Goal: Information Seeking & Learning: Find specific fact

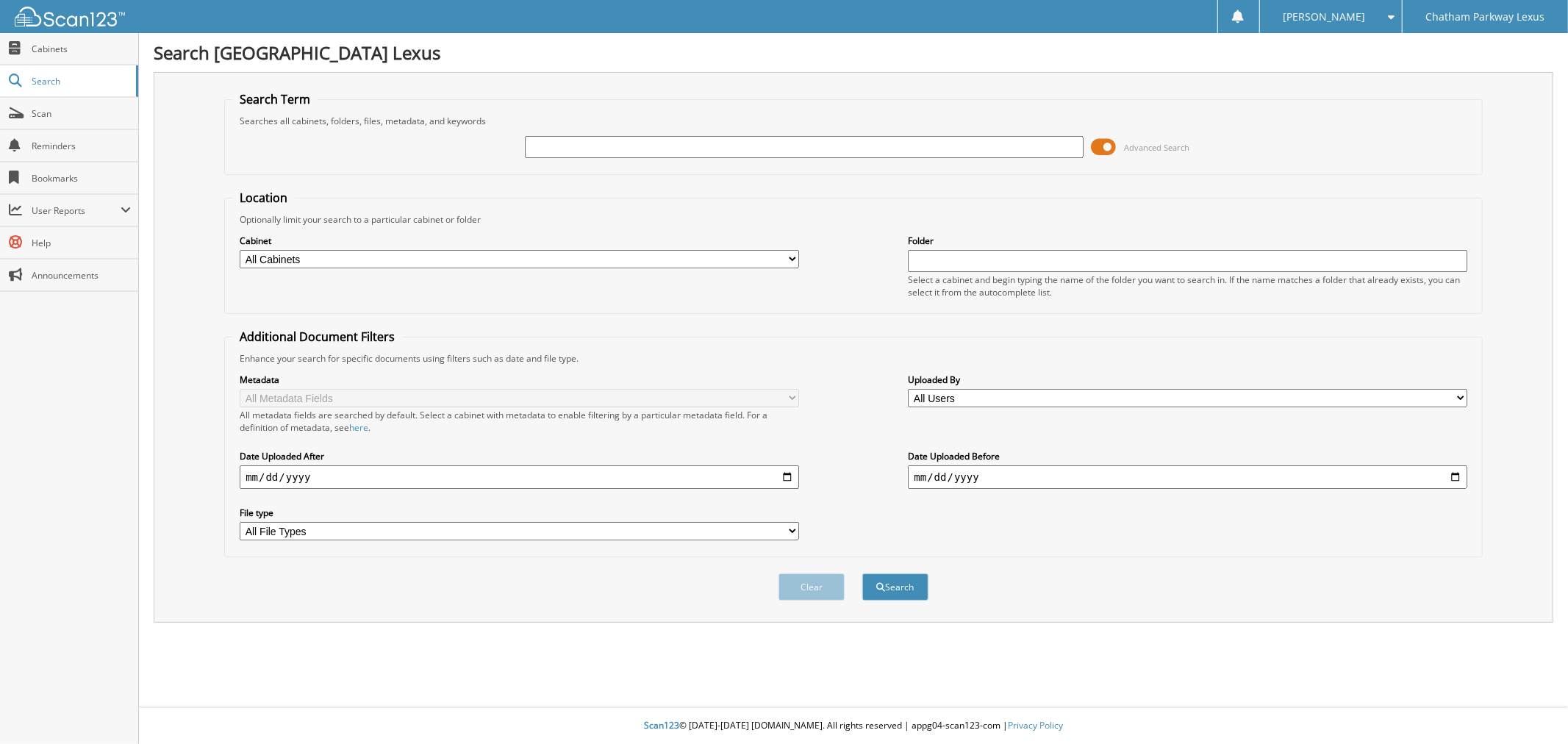
click at [649, 148] on input "text" at bounding box center [804, 147] width 559 height 22
type input "L25807A"
click at [863, 574] on button "Search" at bounding box center [896, 587] width 66 height 27
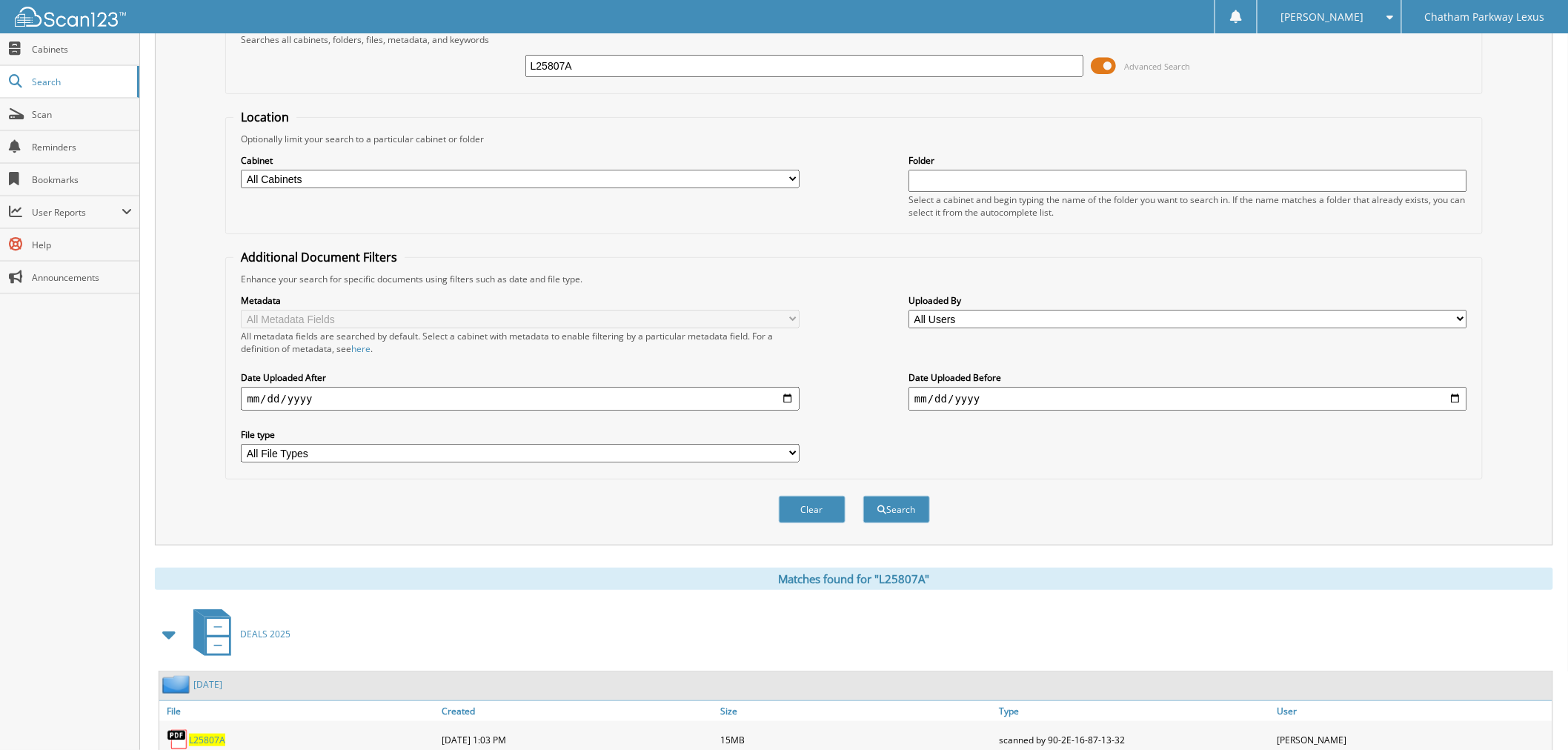
scroll to position [146, 0]
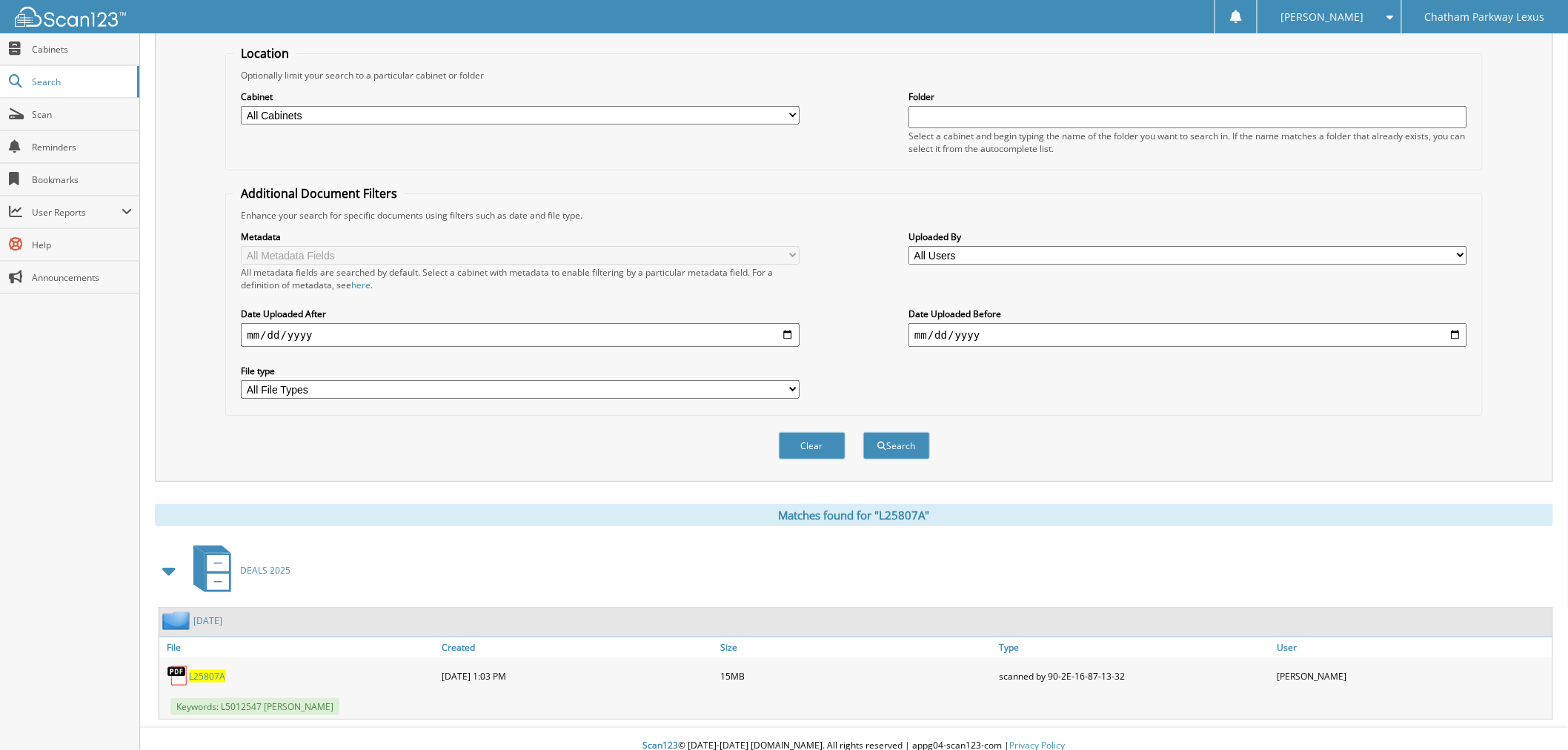
click at [206, 670] on span "L25807A" at bounding box center [207, 676] width 37 height 12
click at [215, 670] on span "L25807A" at bounding box center [207, 676] width 37 height 12
click at [203, 670] on span "L25807A" at bounding box center [207, 676] width 37 height 12
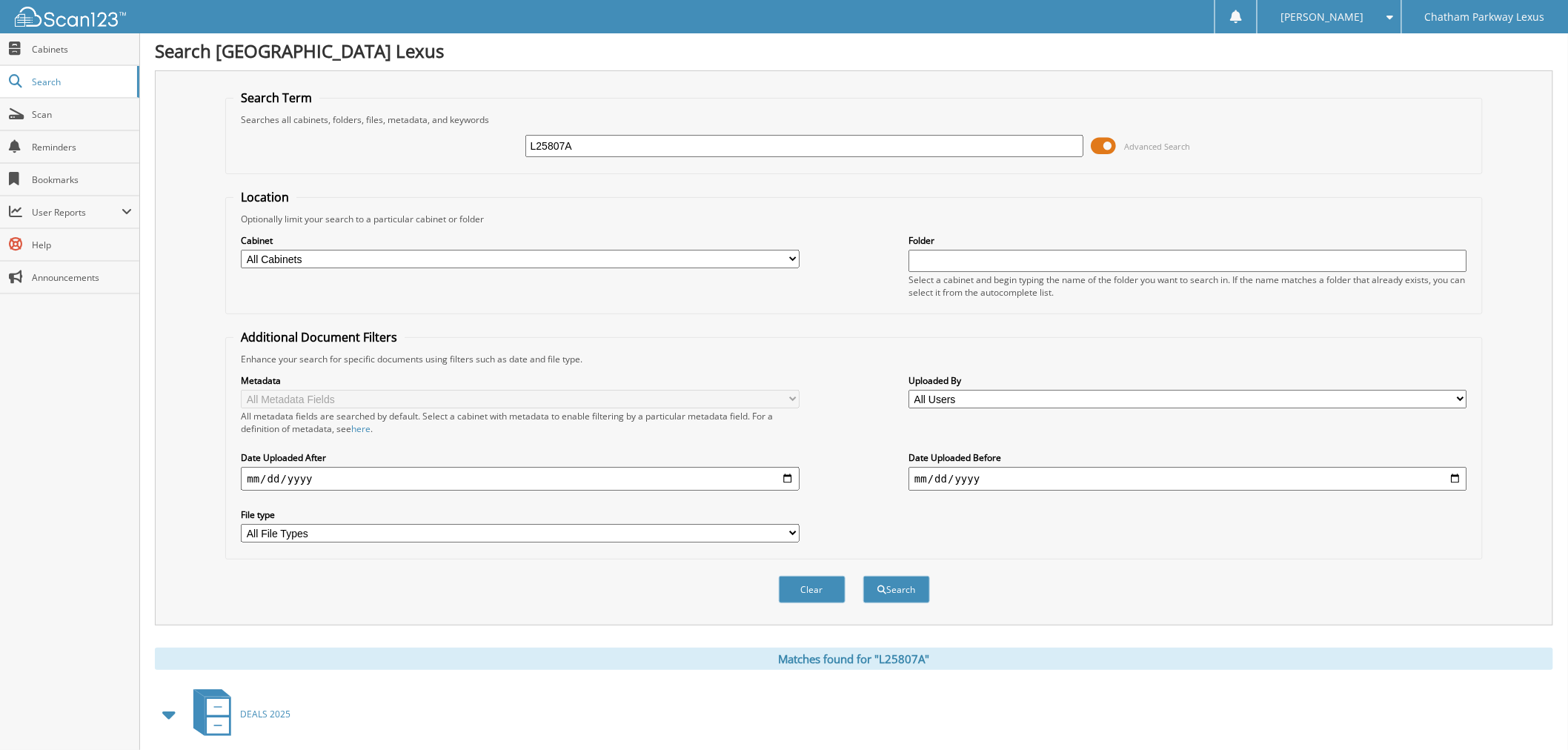
scroll to position [0, 0]
drag, startPoint x: 574, startPoint y: 138, endPoint x: 486, endPoint y: 139, distance: 88.0
click at [486, 139] on div "L25807A Advanced Search" at bounding box center [854, 149] width 1241 height 40
type input "L25825"
click at [864, 578] on button "Search" at bounding box center [897, 592] width 66 height 27
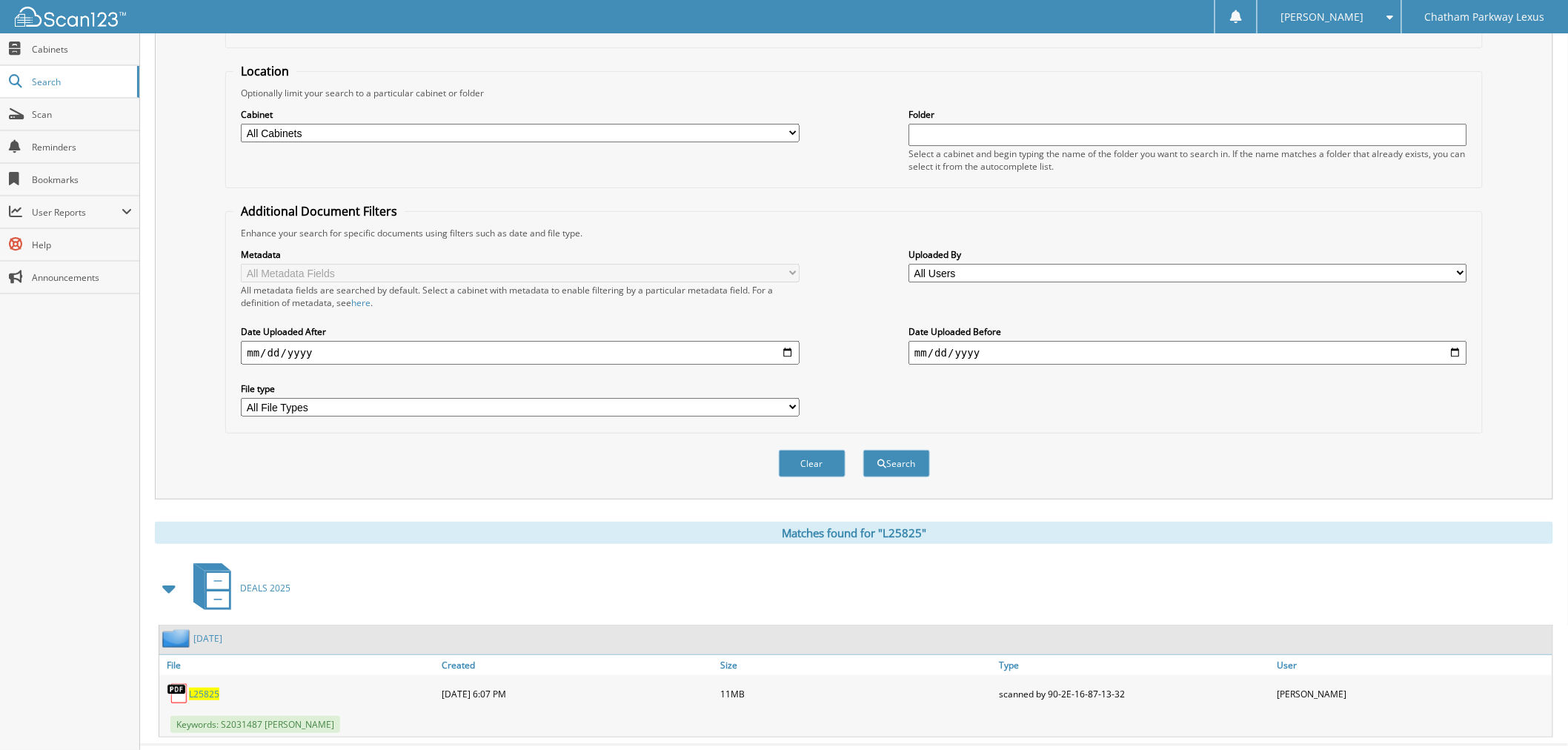
scroll to position [146, 0]
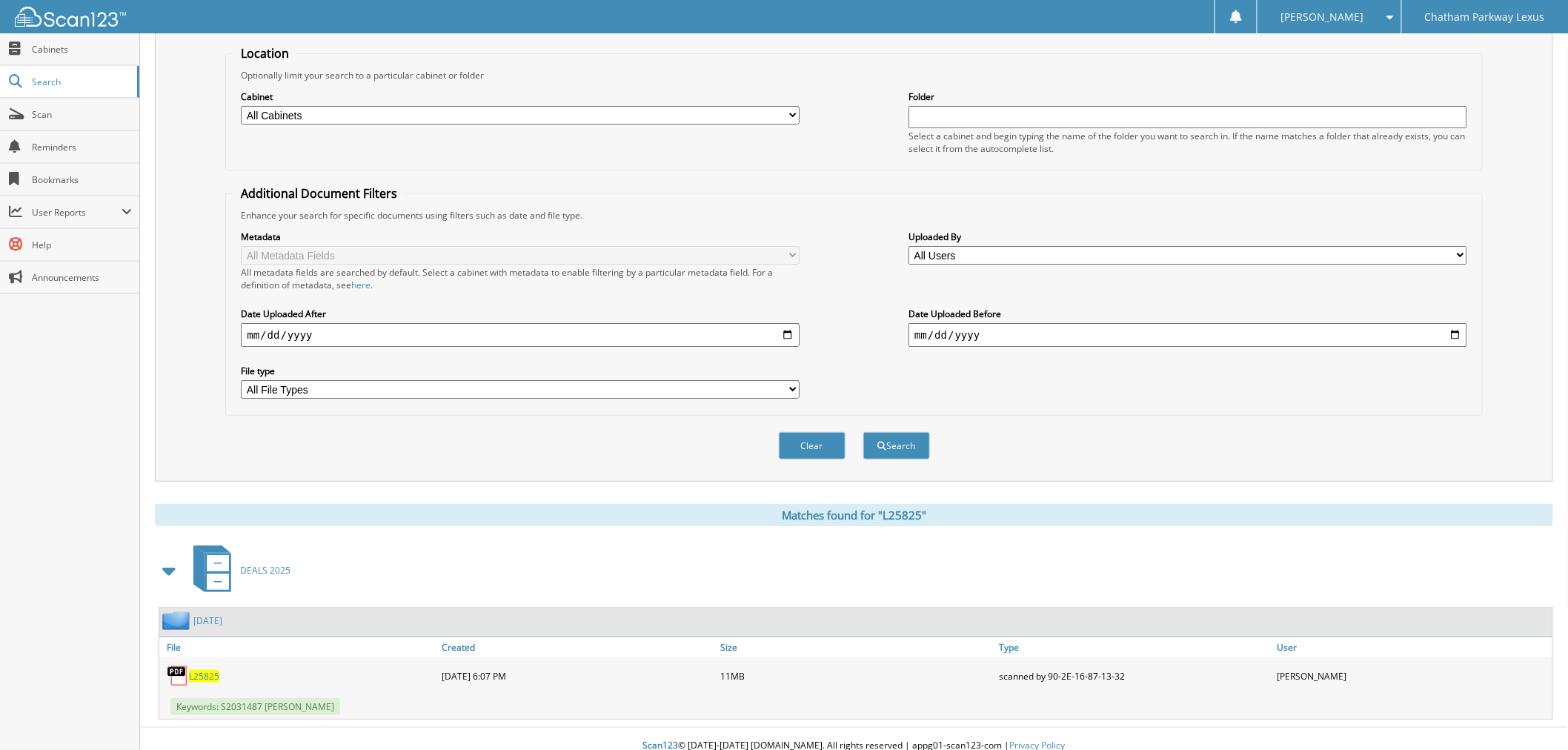
click at [201, 670] on span "L25825" at bounding box center [204, 676] width 31 height 12
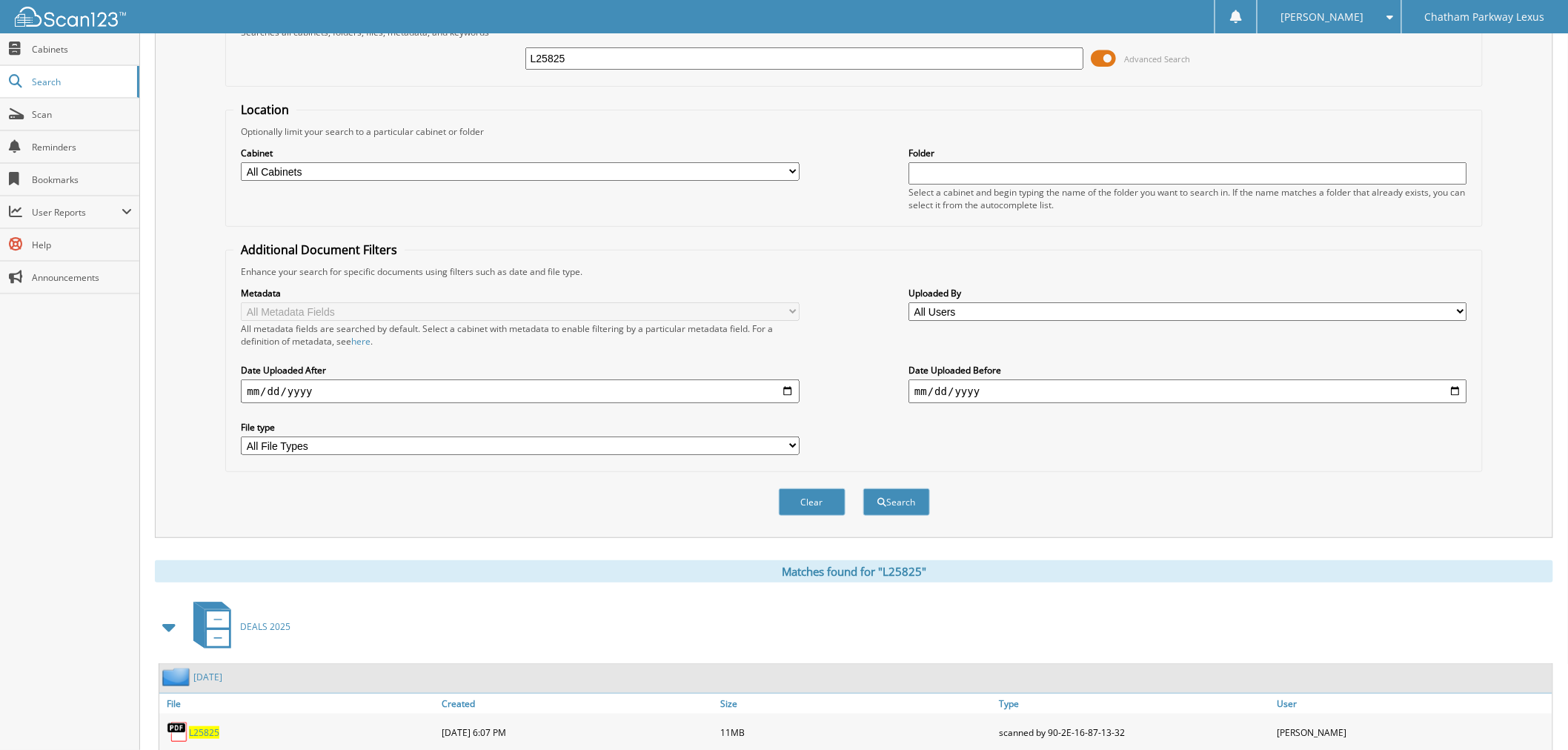
scroll to position [0, 0]
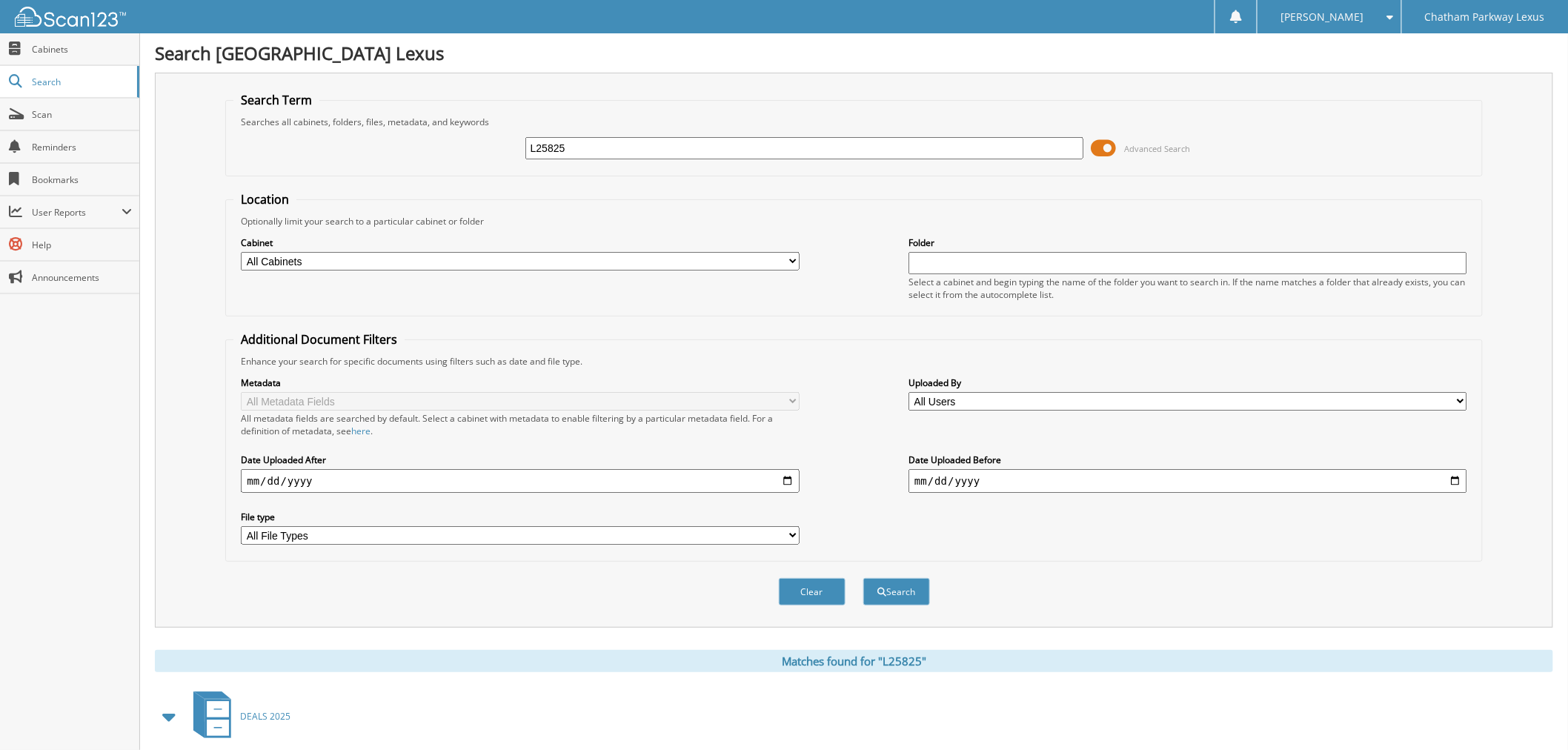
drag, startPoint x: 576, startPoint y: 152, endPoint x: 477, endPoint y: 141, distance: 99.6
click at [477, 141] on div "L25825 Advanced Search" at bounding box center [854, 149] width 1241 height 40
type input "L25845A"
click at [864, 578] on button "Search" at bounding box center [897, 592] width 66 height 27
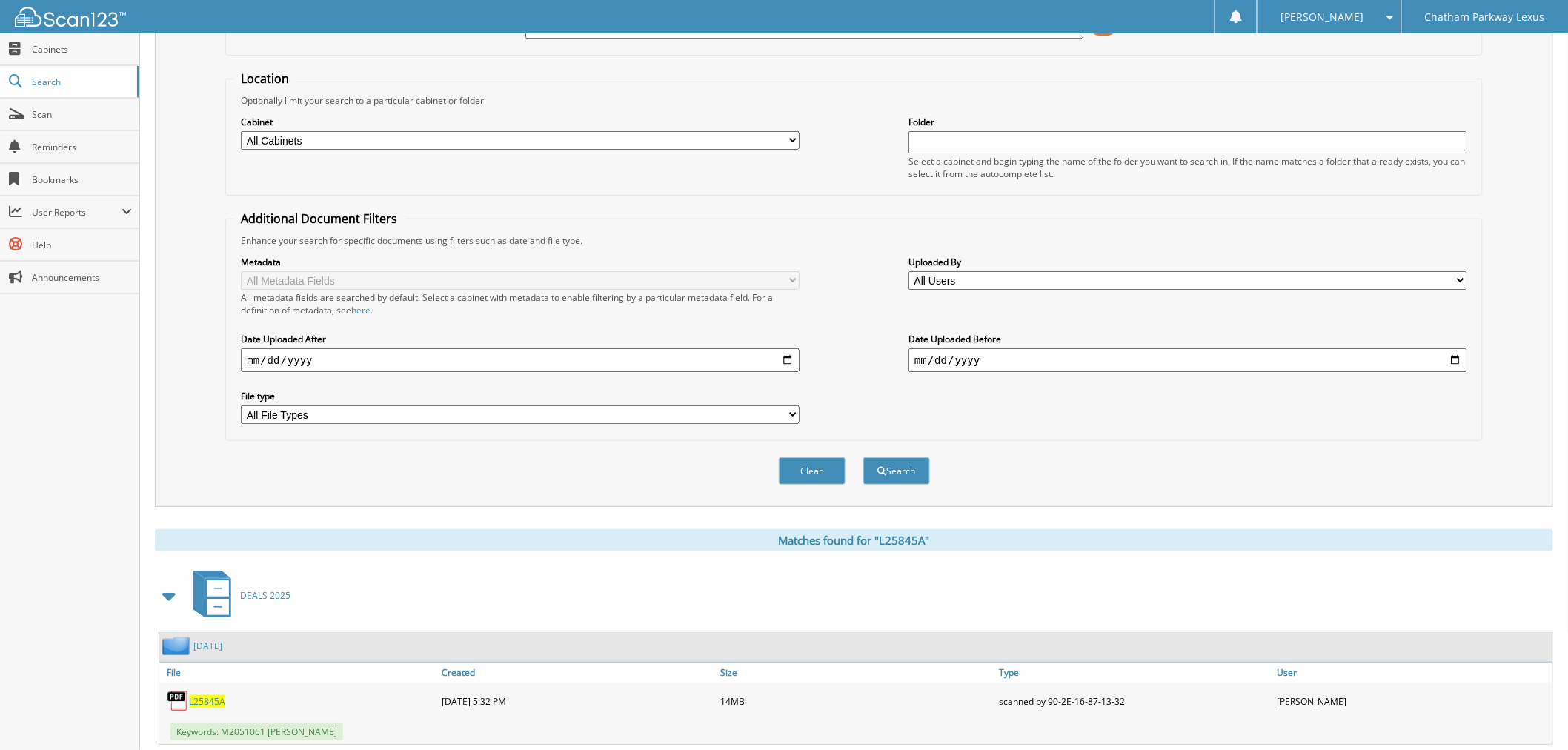
scroll to position [146, 0]
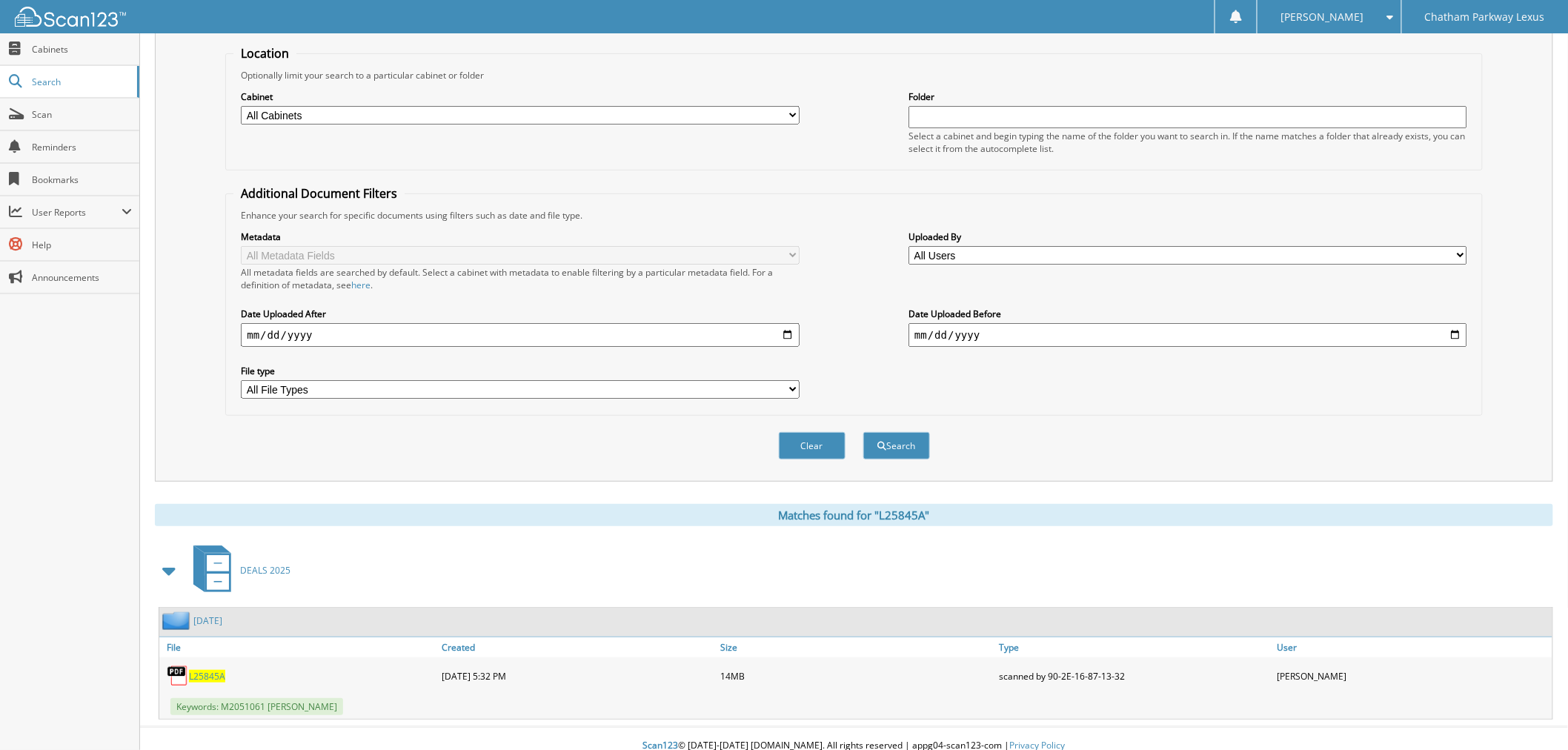
click at [203, 670] on span "L25845A" at bounding box center [207, 676] width 37 height 12
